Goal: Find specific page/section: Find specific page/section

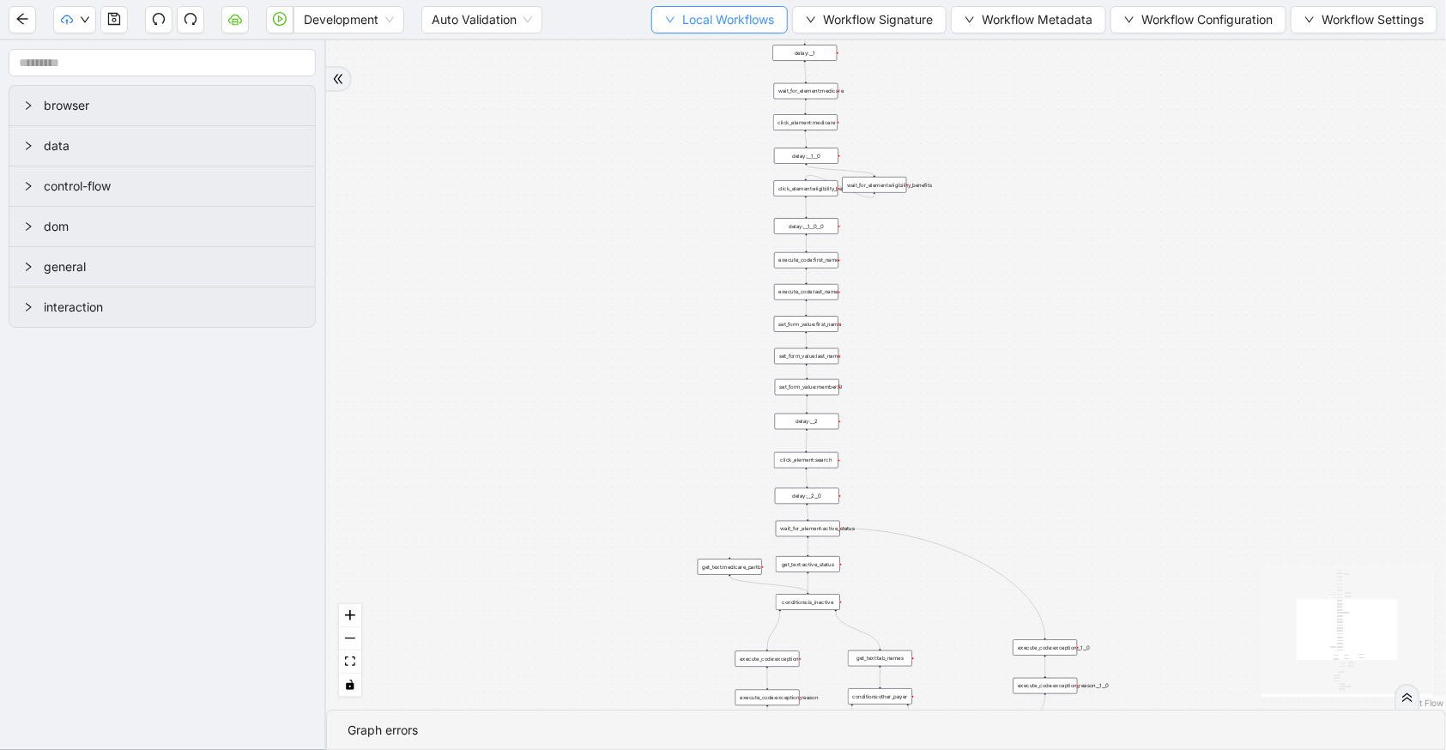
click at [711, 30] on button "Local Workflows" at bounding box center [719, 19] width 136 height 27
click at [713, 50] on span "Select" at bounding box center [713, 52] width 112 height 19
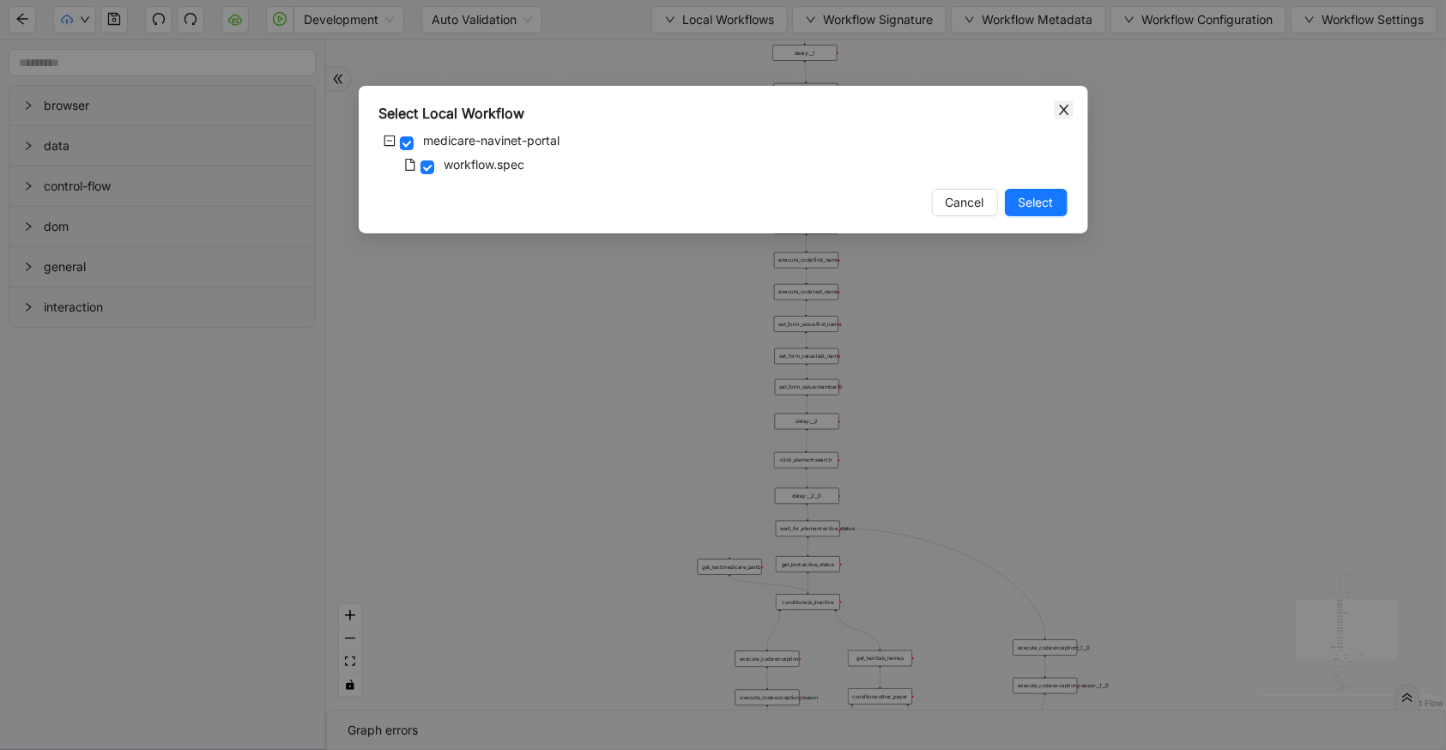
click at [1064, 104] on icon "close" at bounding box center [1064, 110] width 14 height 14
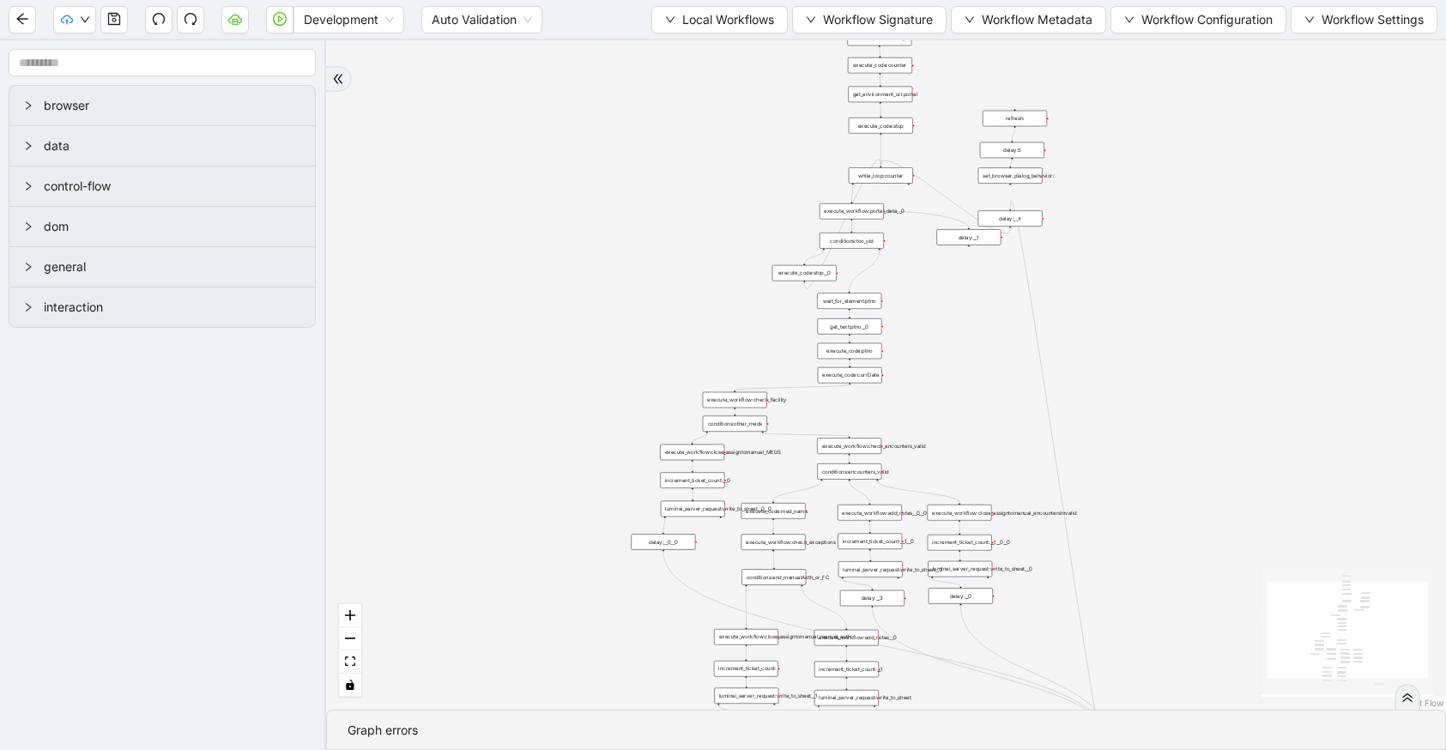
click at [741, 18] on span "Local Workflows" at bounding box center [728, 19] width 92 height 19
click at [746, 40] on li "Select" at bounding box center [713, 52] width 132 height 27
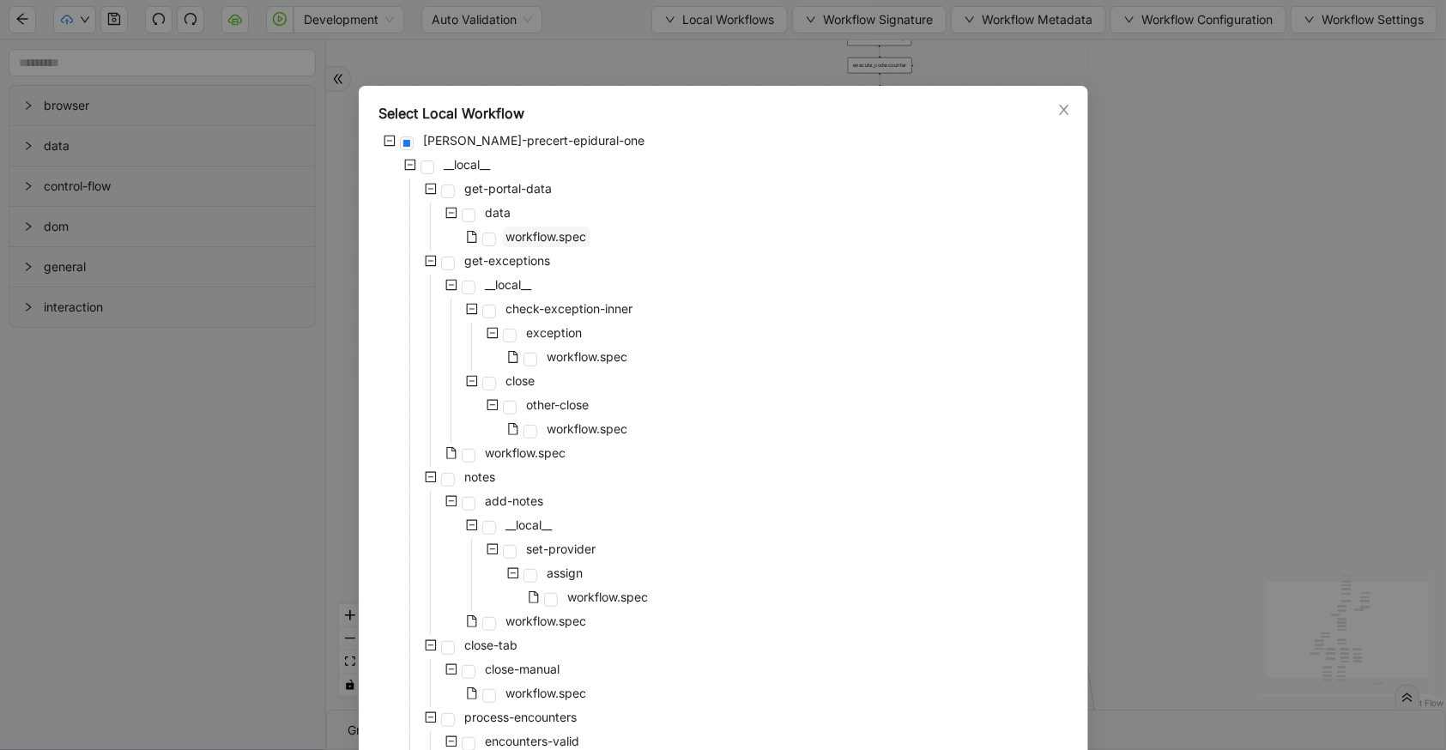
click at [550, 239] on span "workflow.spec" at bounding box center [546, 236] width 81 height 15
